Goal: Communication & Community: Answer question/provide support

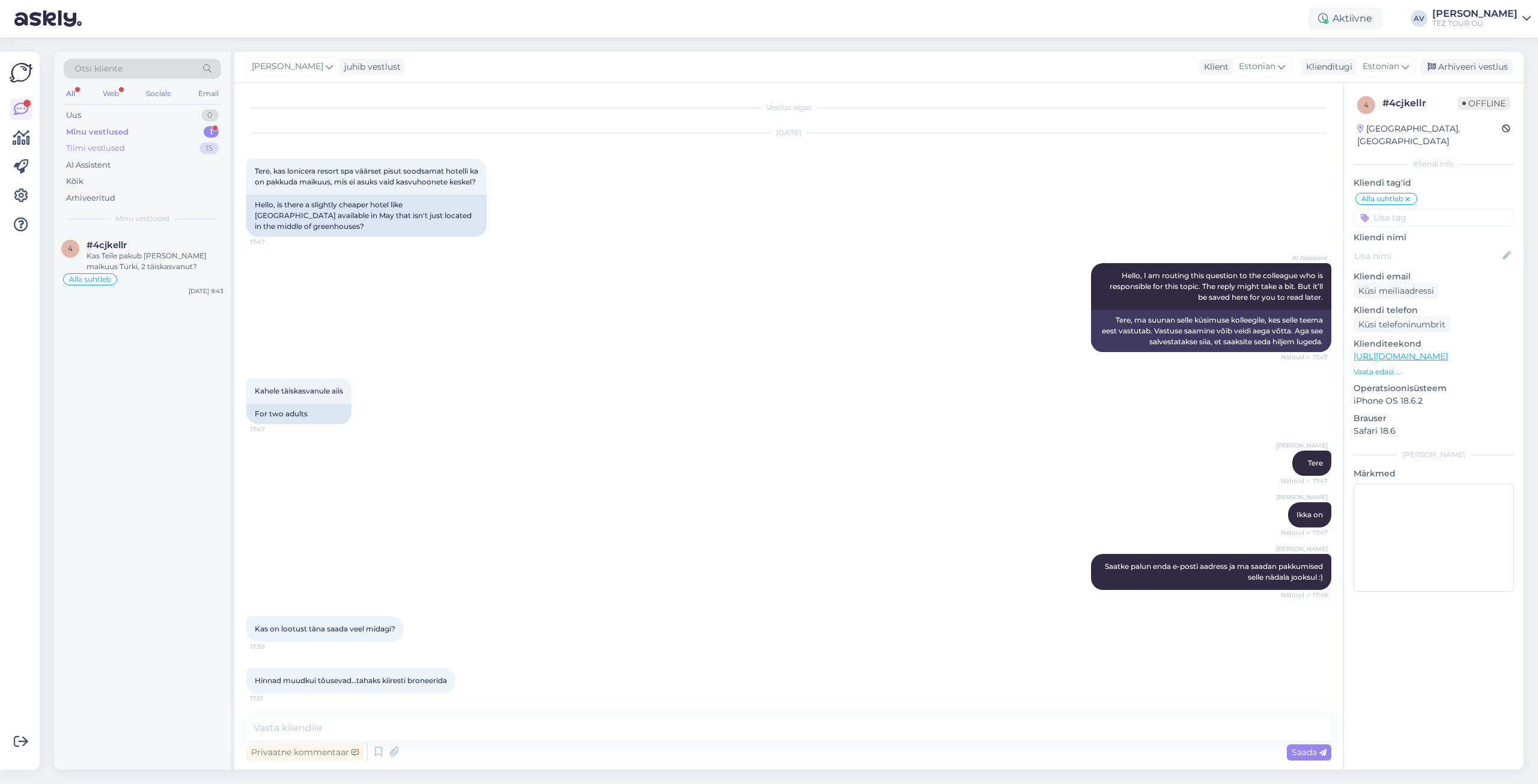
scroll to position [1320, 0]
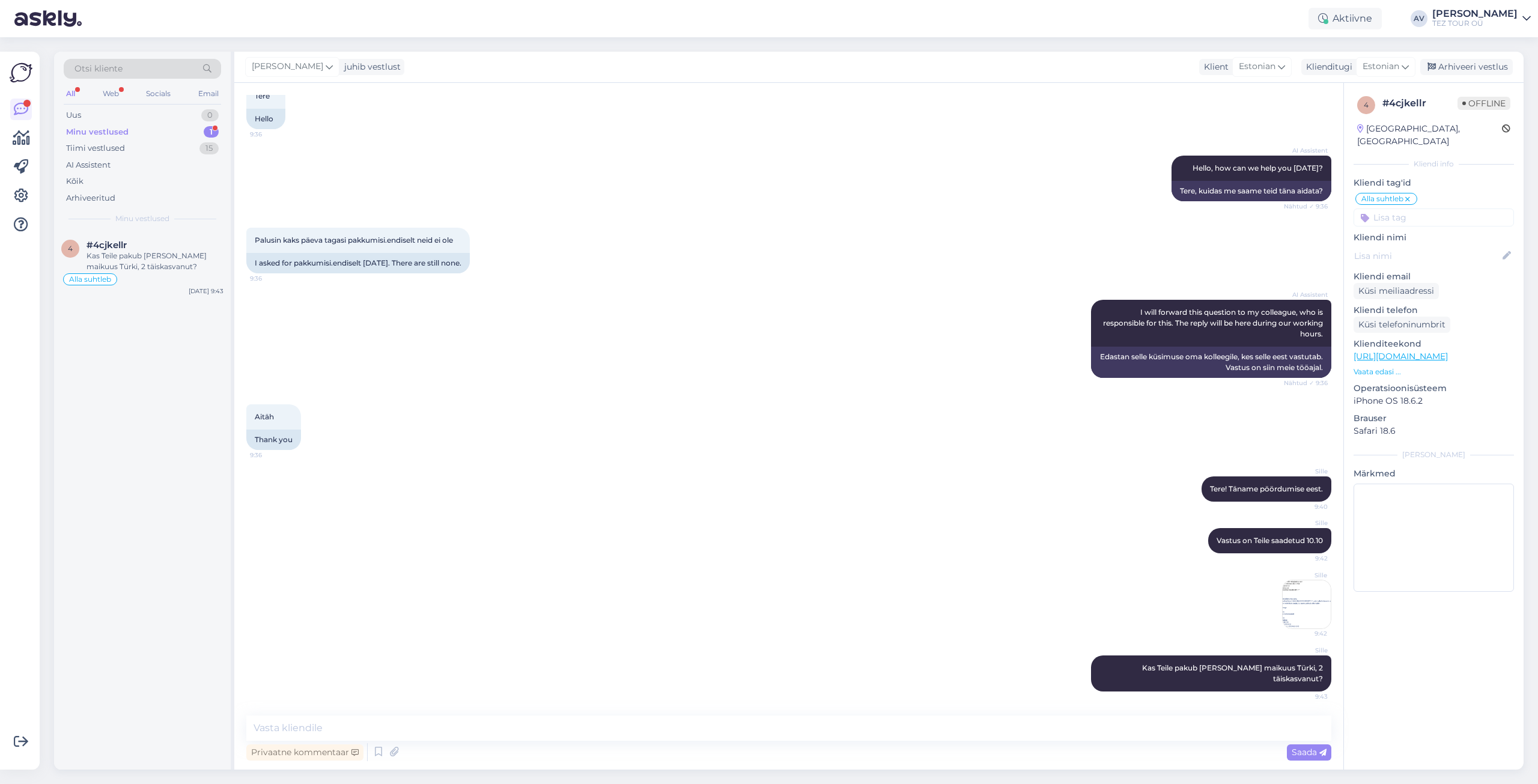
click at [155, 132] on div "Minu vestlused 1" at bounding box center [142, 132] width 157 height 17
click at [139, 255] on div "Kas Teile pakub [PERSON_NAME] maikuus Türki, 2 täiskasvanut?" at bounding box center [155, 261] width 137 height 22
click at [159, 270] on div "Kas Teile pakub [PERSON_NAME] maikuus Türki, 2 täiskasvanut?" at bounding box center [155, 261] width 137 height 22
click at [96, 115] on div "Uus 1" at bounding box center [142, 115] width 157 height 17
click at [175, 257] on div "You can ask about travel here, and I can help you start. If you sent an email, …" at bounding box center [155, 261] width 137 height 22
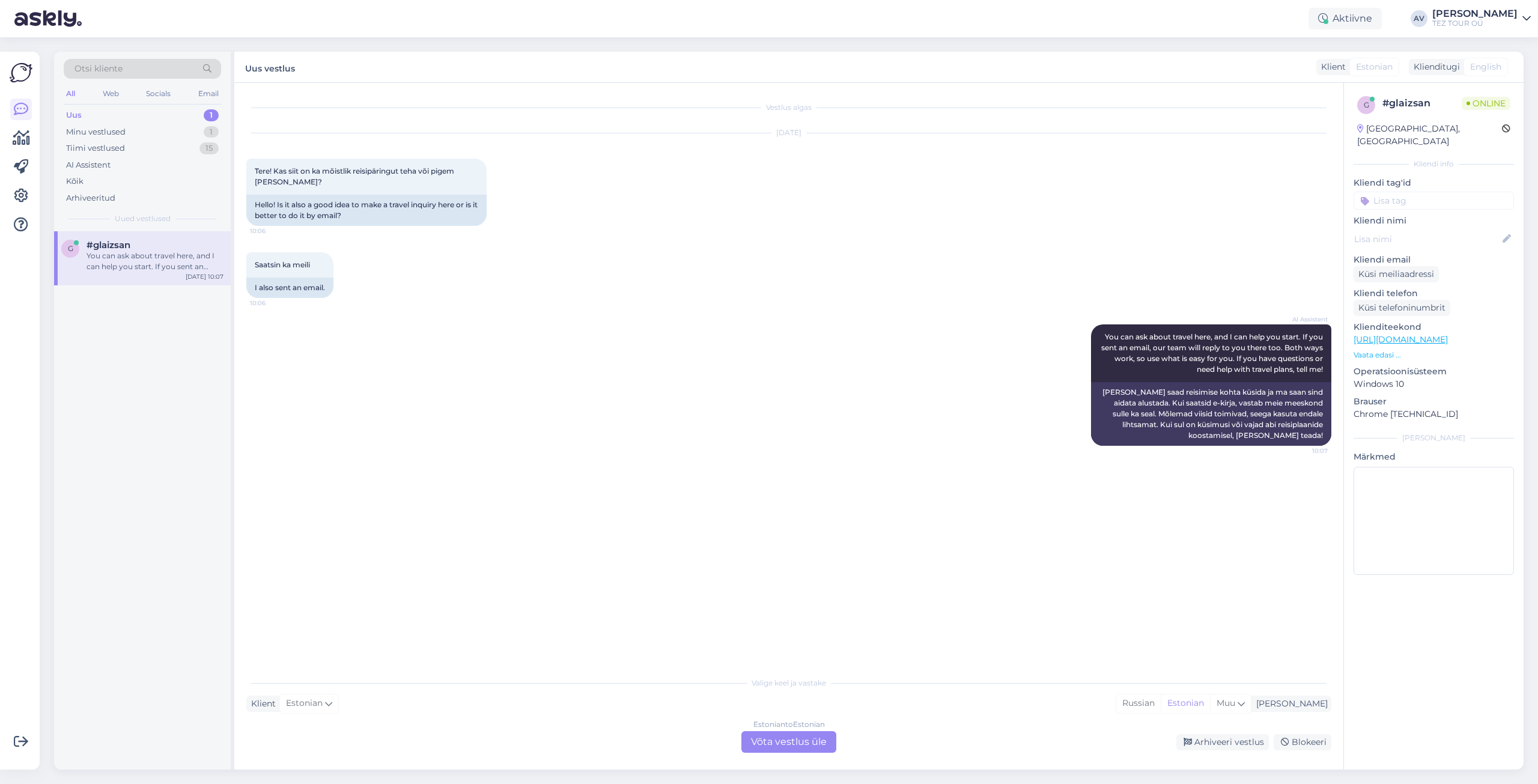
scroll to position [0, 0]
click at [792, 740] on div "Estonian to Estonian Võta vestlus üle" at bounding box center [789, 742] width 95 height 22
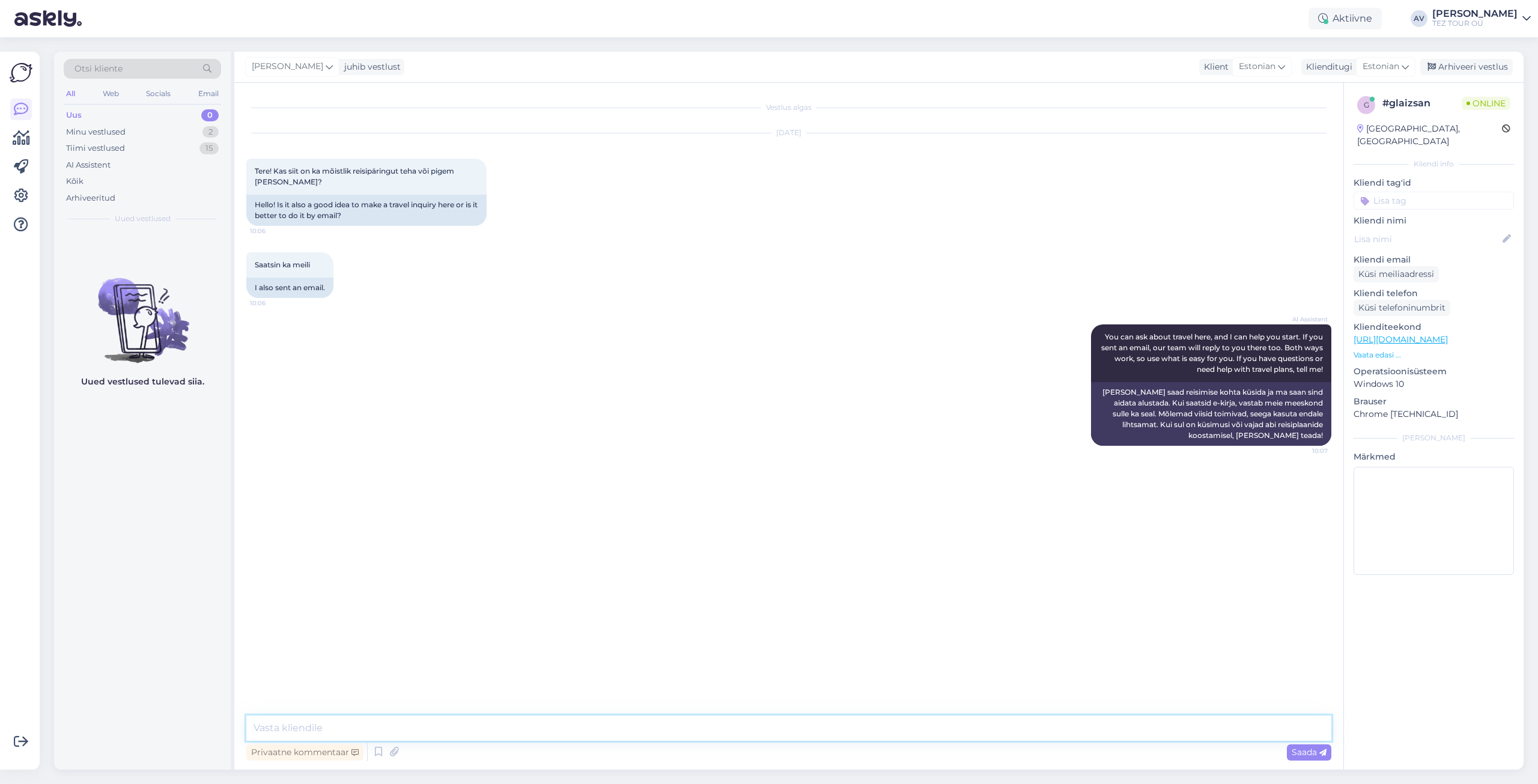
click at [680, 721] on textarea at bounding box center [789, 728] width 1085 height 25
type textarea "Tere. Täname Teid ja saab ikka. Kuhu ja millal soovite reisile minna."
click at [1387, 192] on input at bounding box center [1434, 201] width 160 height 18
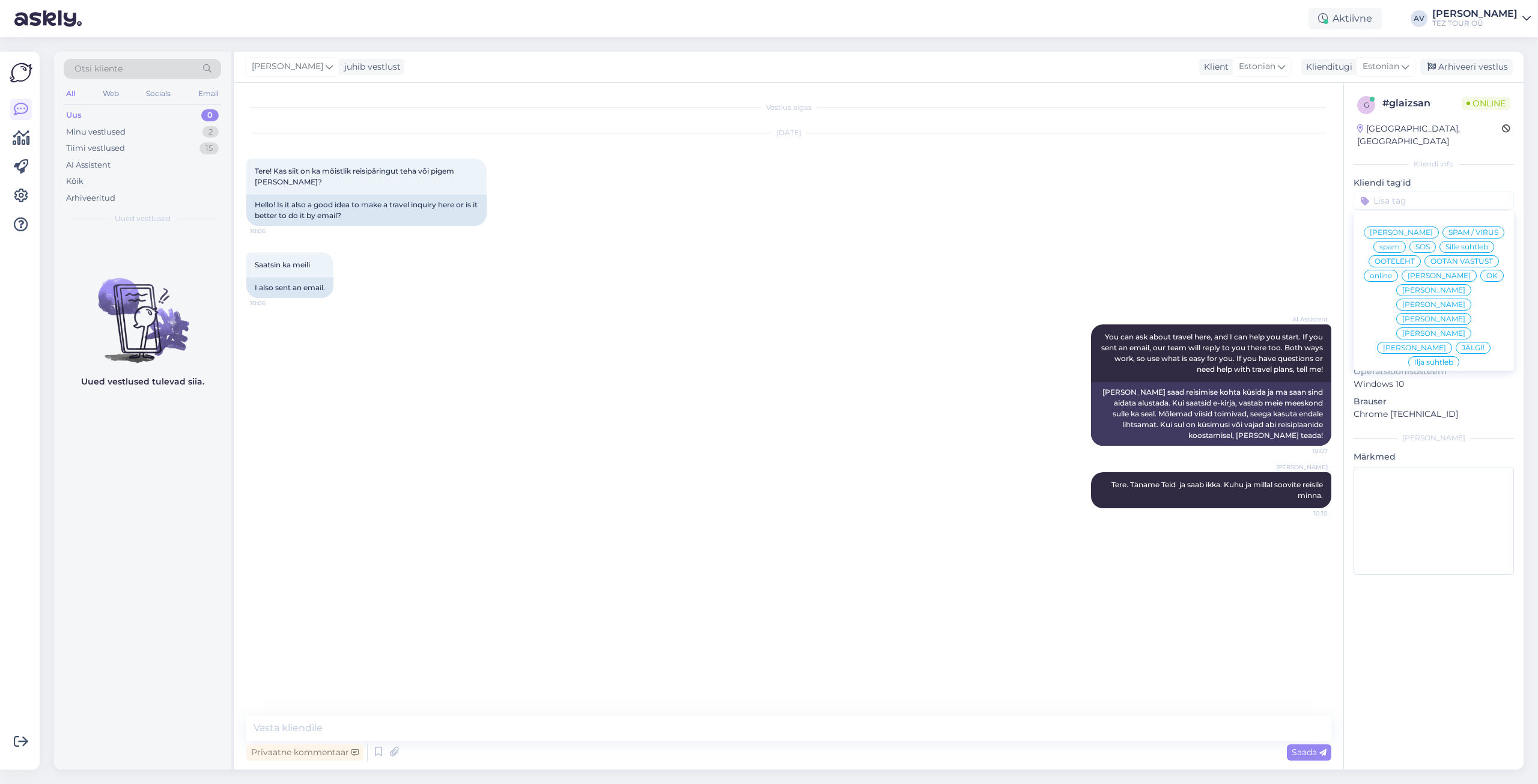
click at [1420, 445] on span "Alla suhtleb" at bounding box center [1434, 448] width 42 height 7
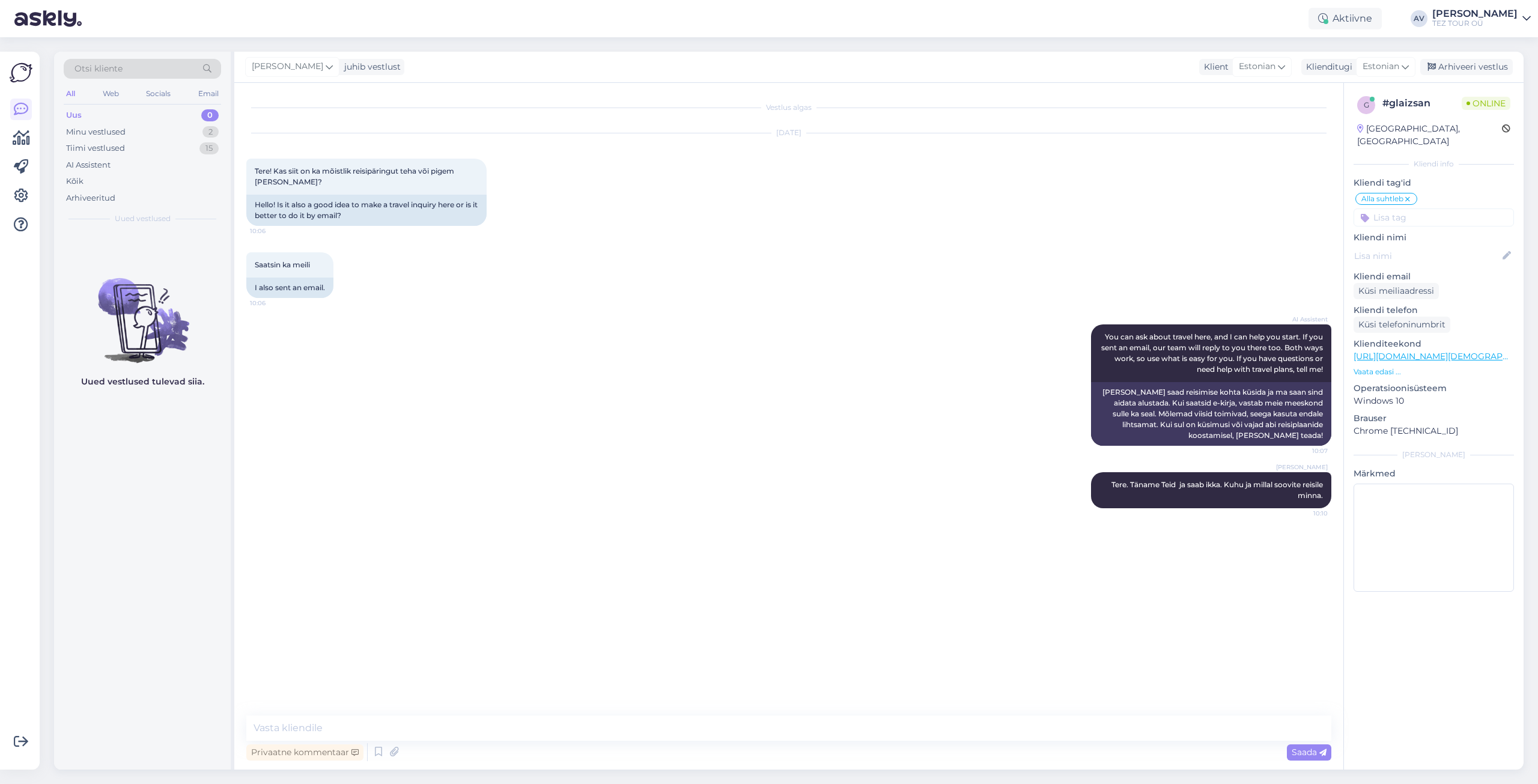
click at [1277, 188] on div "[DATE] Tere! Kas siit on ka mõistlik reisipäringut teha või pigem [PERSON_NAME]…" at bounding box center [789, 179] width 1085 height 119
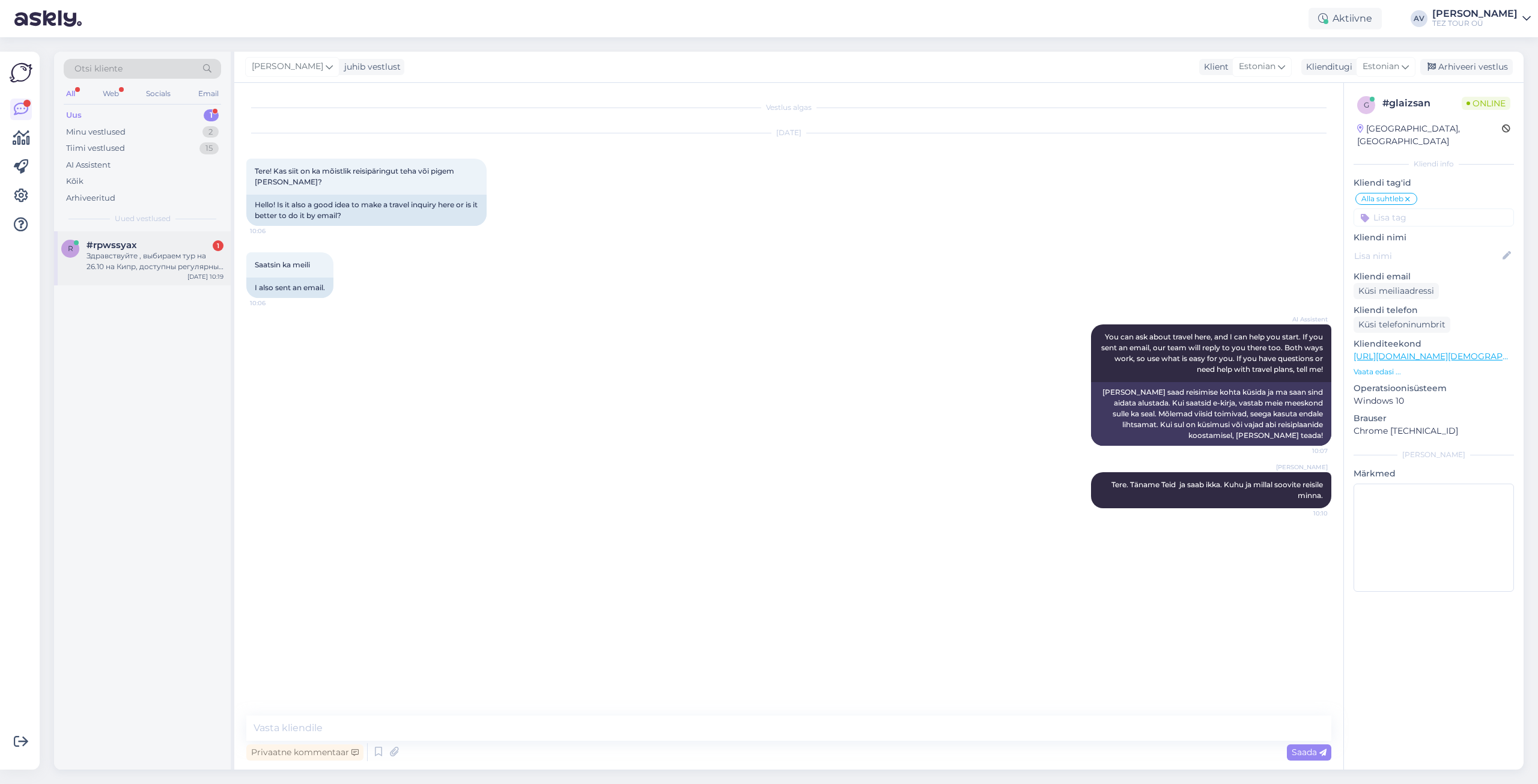
click at [163, 259] on div "Здравствуйте , выбираем тур на 26.10 на Кипр, доступны регулярные рейсы , но по…" at bounding box center [155, 261] width 137 height 22
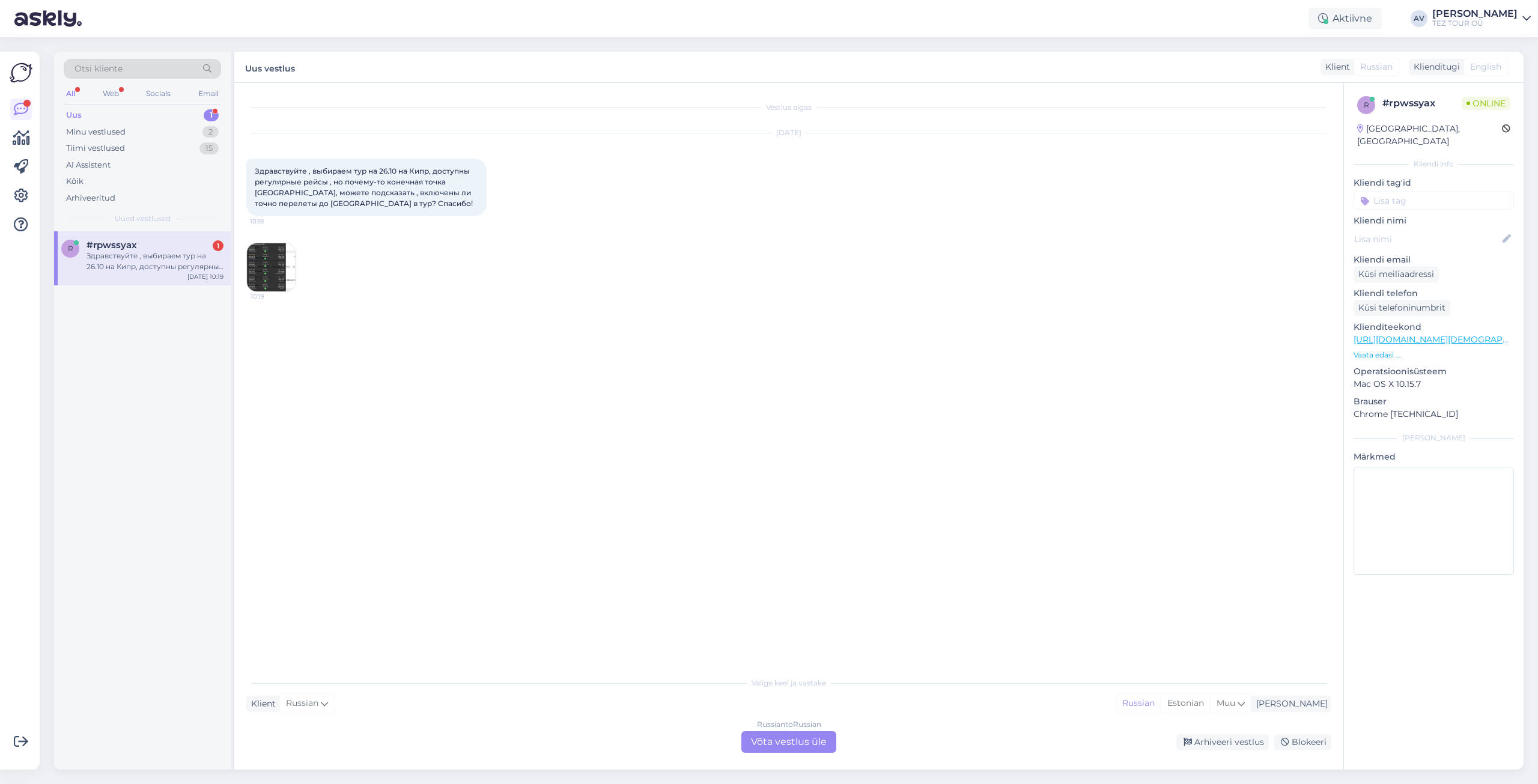
click at [778, 737] on div "Russian to Russian Võta vestlus üle" at bounding box center [789, 742] width 95 height 22
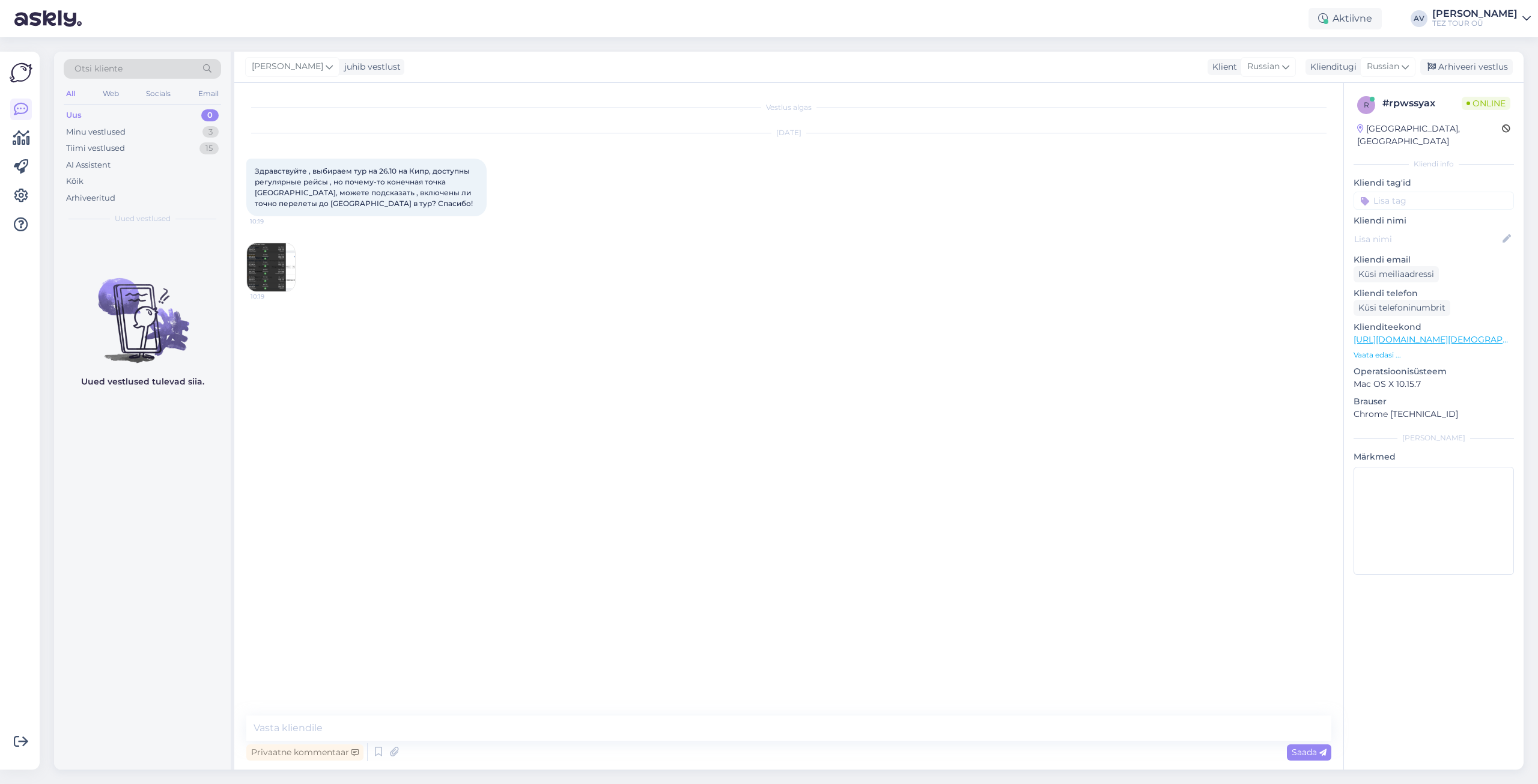
click at [1419, 192] on input at bounding box center [1434, 201] width 160 height 18
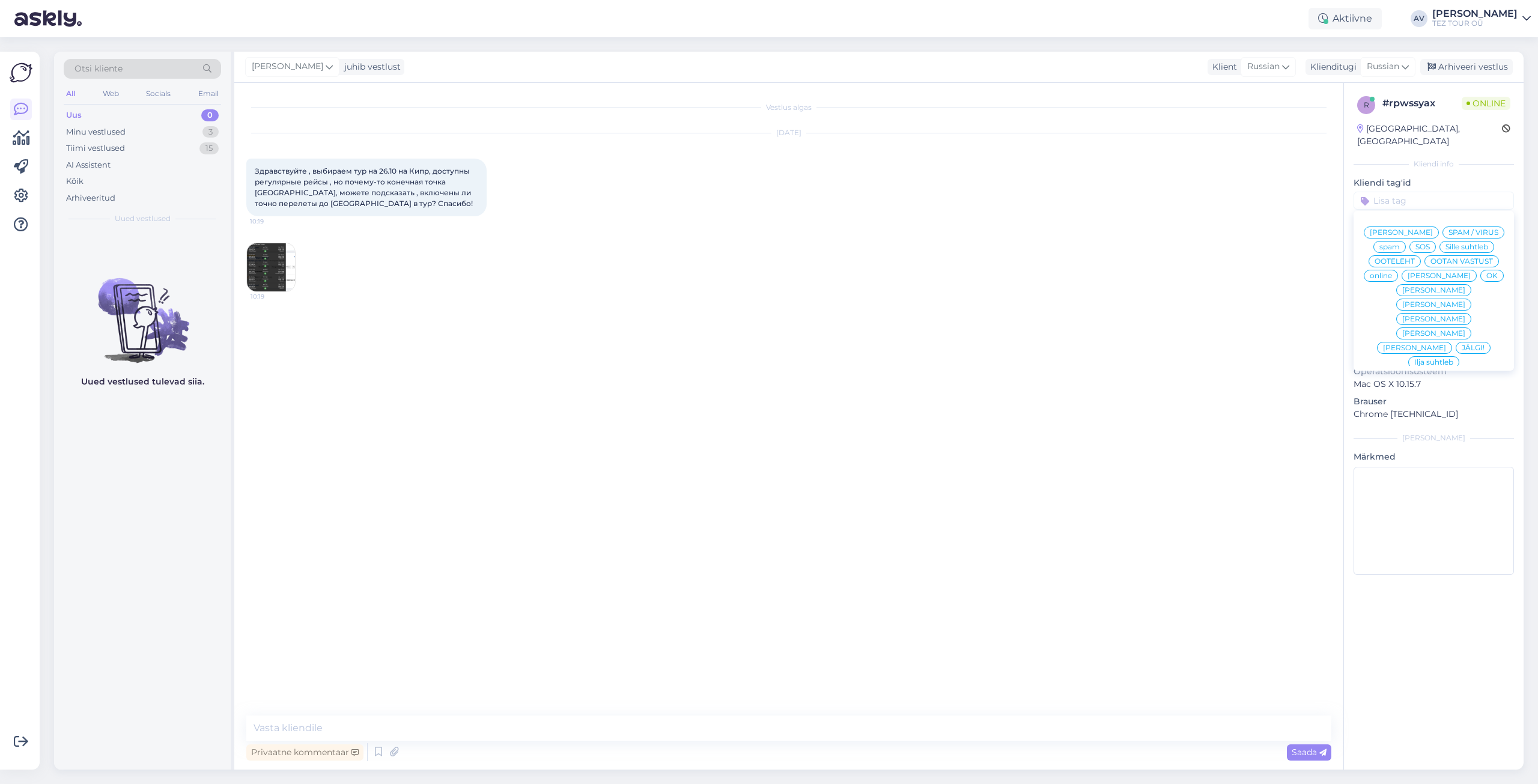
click at [1424, 445] on span "Alla suhtleb" at bounding box center [1434, 448] width 42 height 7
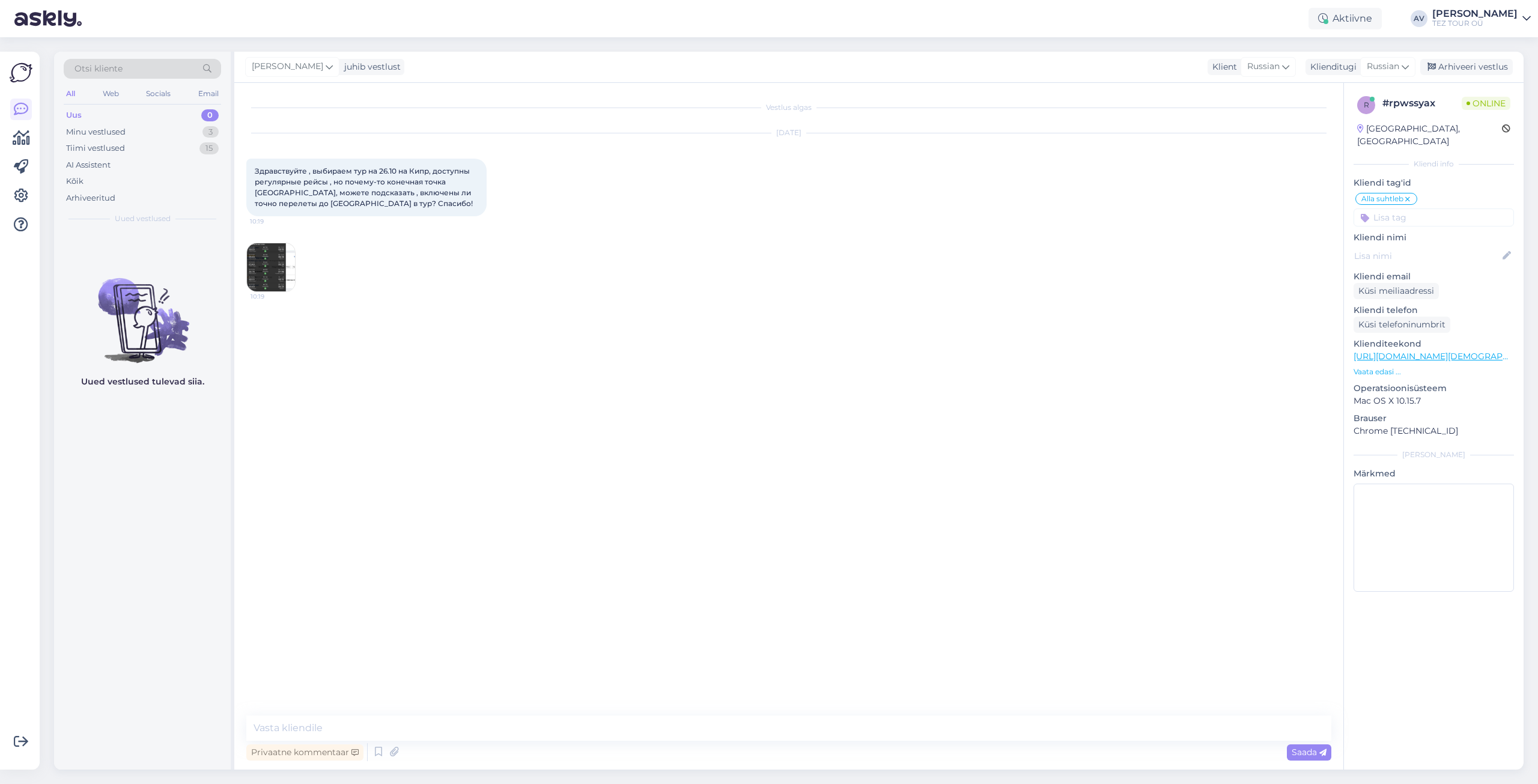
click at [277, 264] on img at bounding box center [271, 267] width 48 height 48
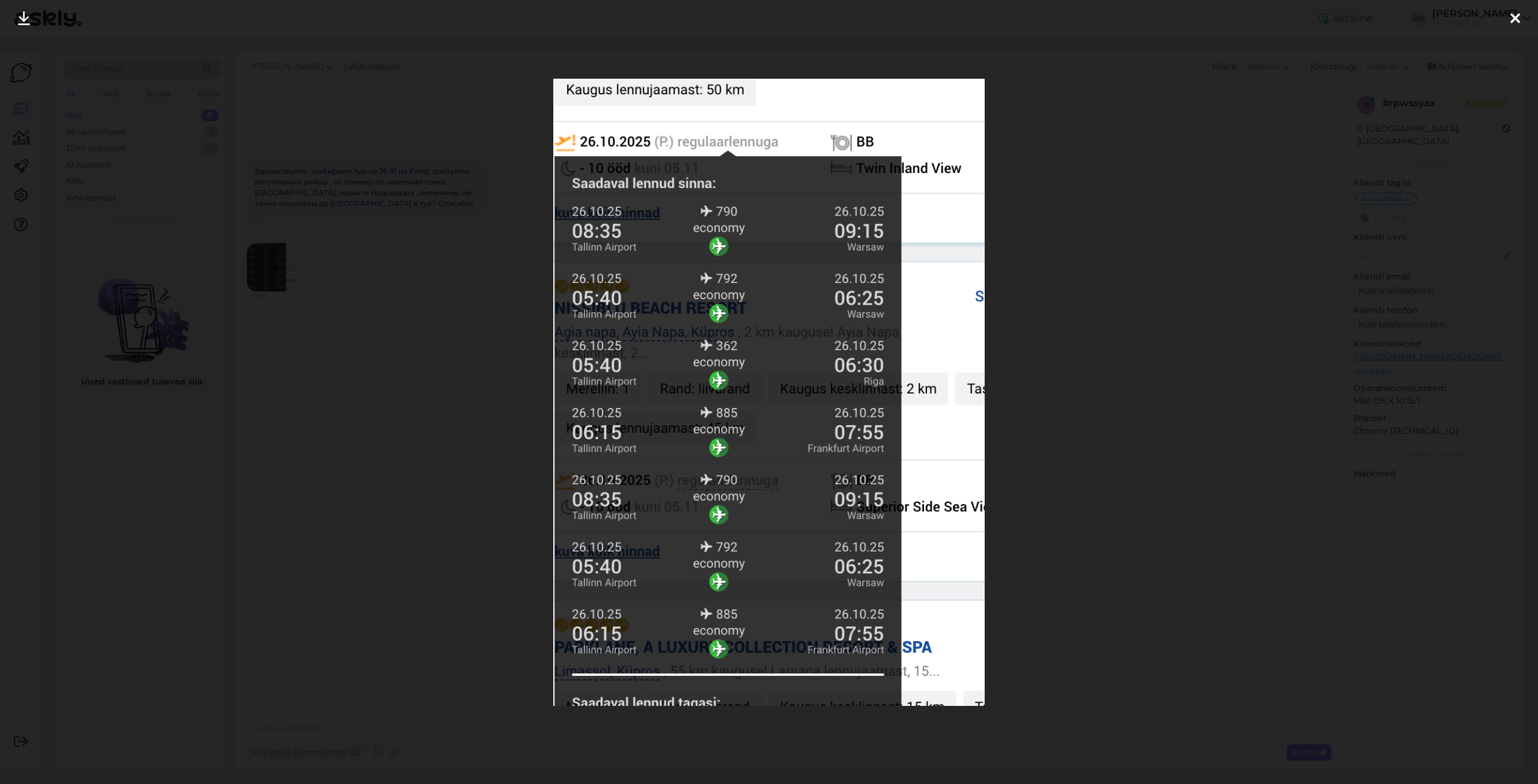
click at [1518, 18] on icon at bounding box center [1515, 20] width 10 height 16
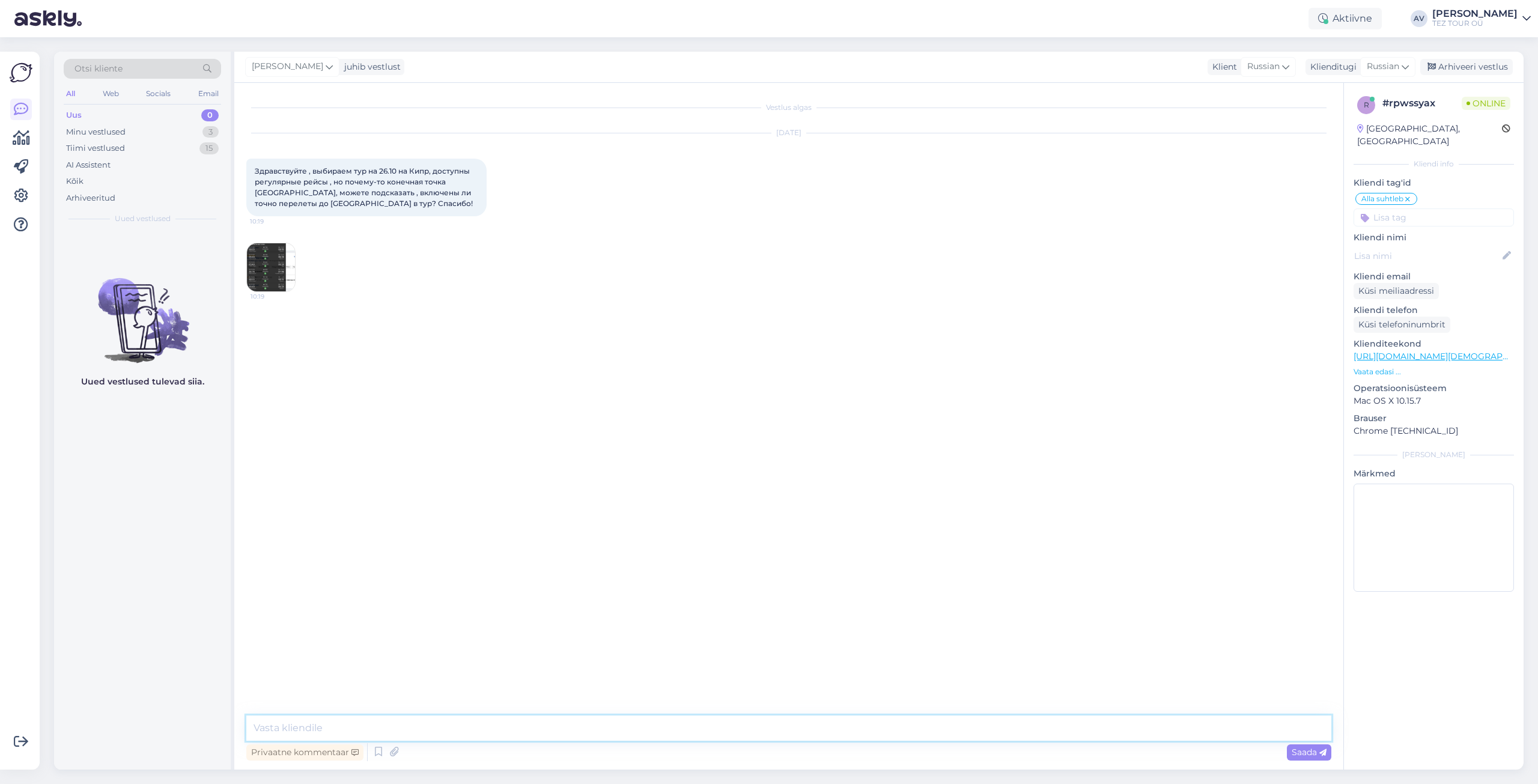
click at [1087, 731] on textarea at bounding box center [789, 728] width 1085 height 25
click at [404, 727] on textarea "Добрый день. Благодарим ВАс за обращение и просим уточнить, сколько путешествую…" at bounding box center [789, 728] width 1085 height 25
type textarea "Добрый день. Благодарим Вас за обращение и просим уточнить, сколько путешествую…"
click at [1310, 755] on span "Saada" at bounding box center [1309, 752] width 35 height 11
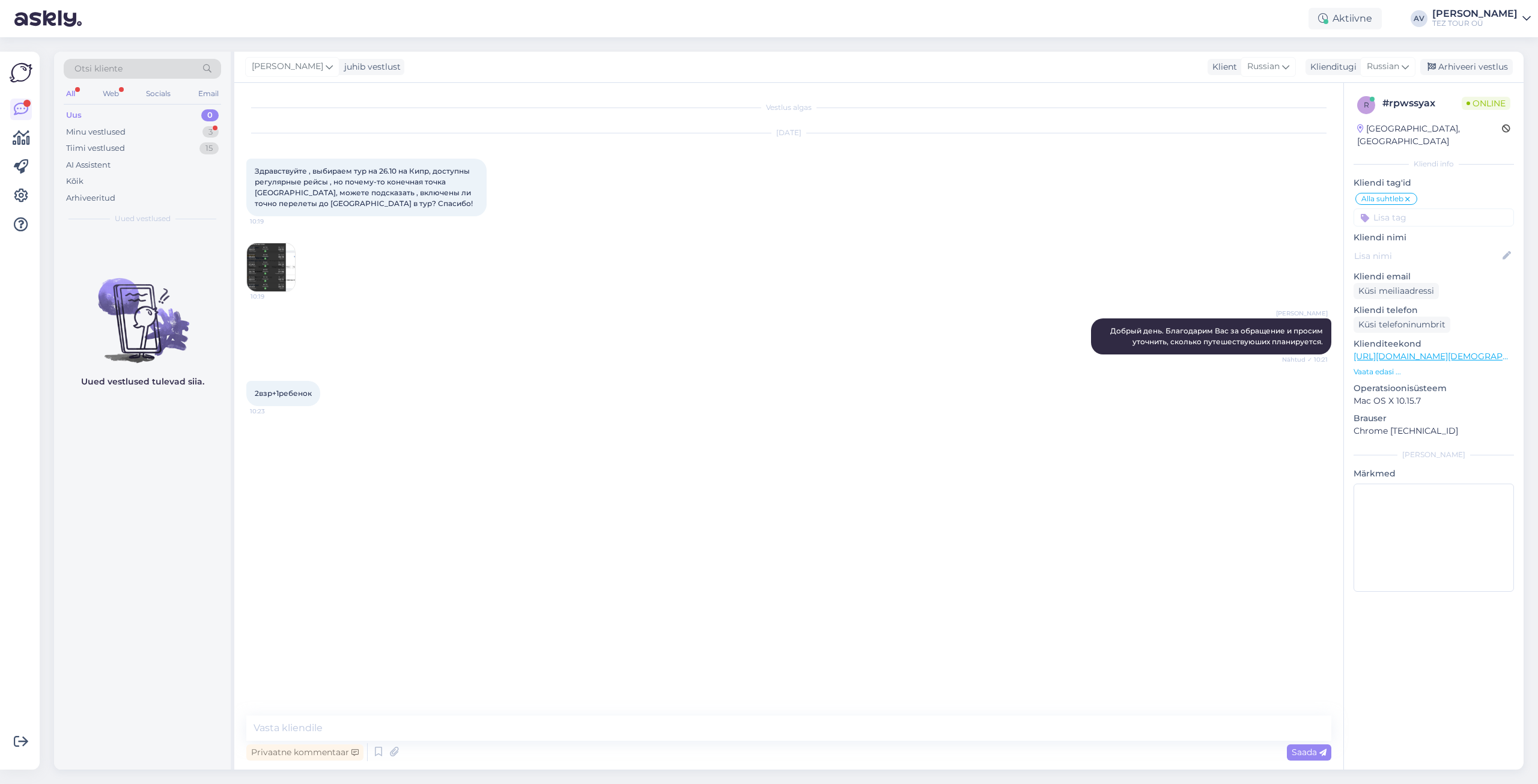
click at [862, 706] on div "Vestlus algas [DATE] Здравствуйте , выбираем тур на 26.10 на Кипр, доступны рег…" at bounding box center [788, 426] width 1109 height 686
click at [872, 724] on textarea at bounding box center [789, 728] width 1085 height 25
click at [896, 726] on textarea at bounding box center [789, 728] width 1085 height 25
type textarea "Уточните пожалуйста адрес почты, куда можем выслать предложение."
click at [437, 734] on textarea at bounding box center [789, 728] width 1085 height 25
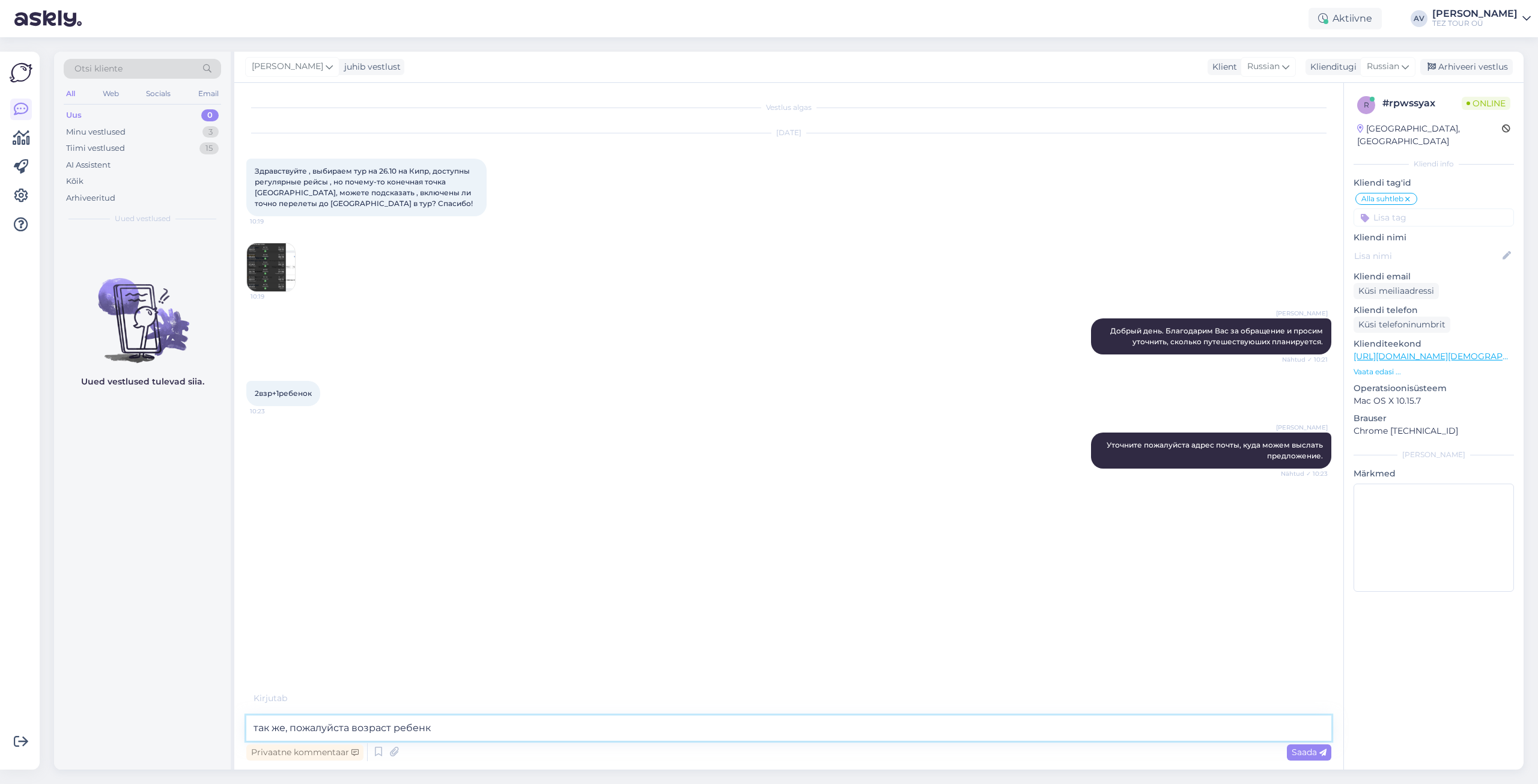
type textarea "так же, пожалуйста возраст ребенка"
click at [132, 135] on div "Minu vestlused 3" at bounding box center [142, 132] width 157 height 17
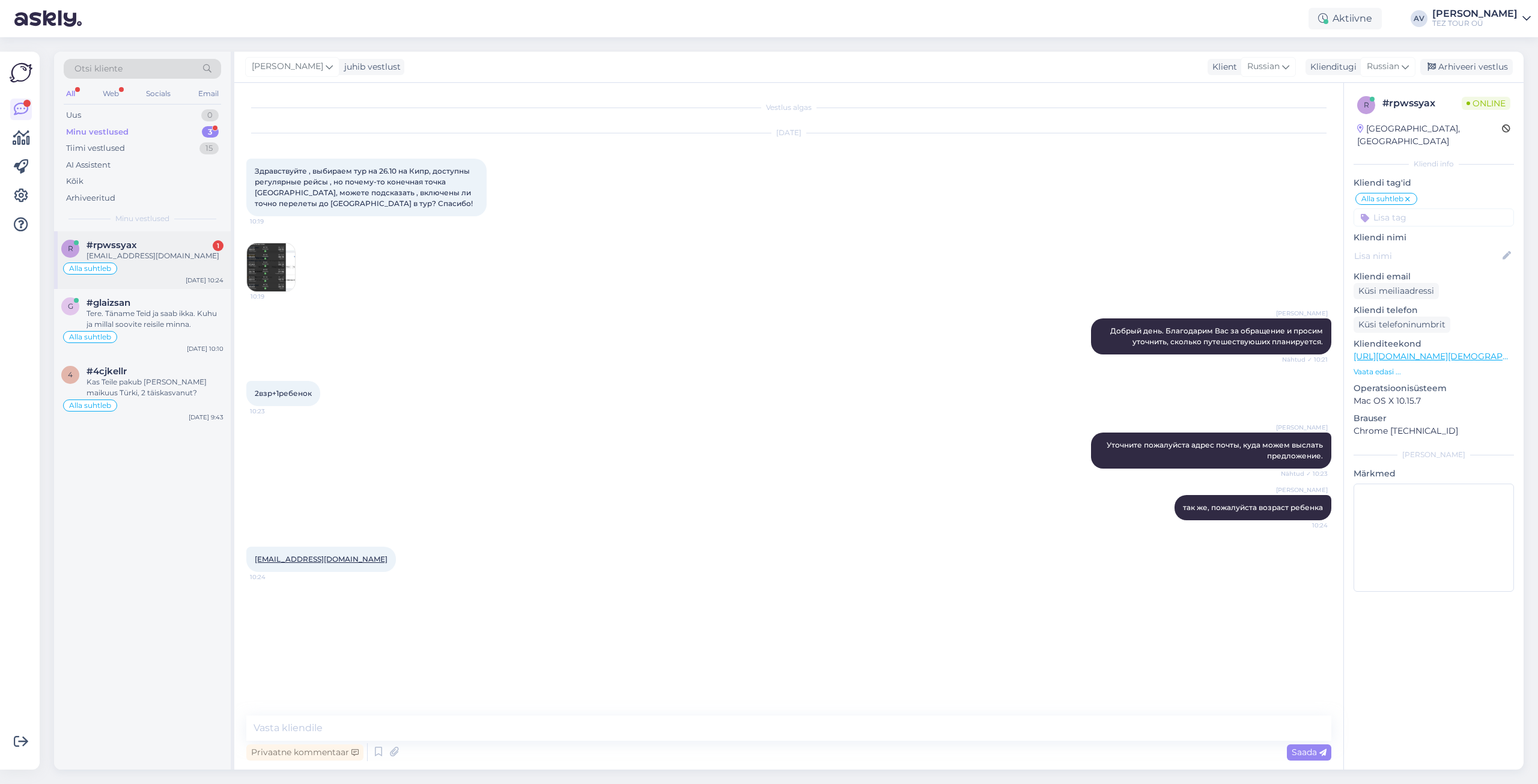
click at [151, 255] on div "[EMAIL_ADDRESS][DOMAIN_NAME]" at bounding box center [155, 255] width 137 height 11
drag, startPoint x: 290, startPoint y: 564, endPoint x: 608, endPoint y: 404, distance: 356.0
click at [608, 404] on div "2взр+1ребенок 10:23" at bounding box center [789, 393] width 1085 height 51
click at [861, 173] on div "[DATE] Здравствуйте , выбираем тур на 26.10 на Кипр, доступны регулярные рейсы …" at bounding box center [789, 212] width 1085 height 185
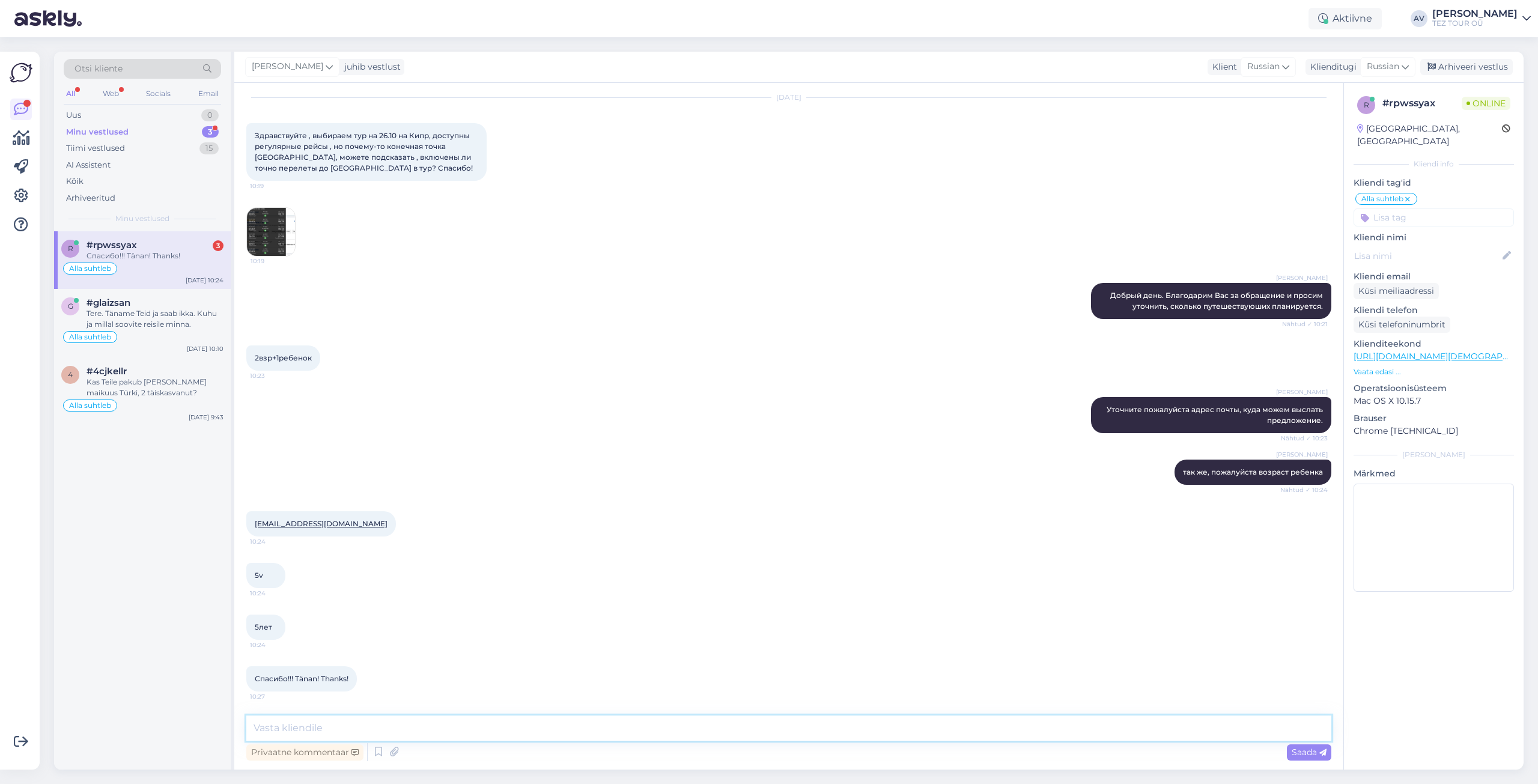
click at [454, 728] on textarea at bounding box center [789, 728] width 1085 height 25
type textarea "Предложение быдет выслано на почту"
